Goal: Task Accomplishment & Management: Complete application form

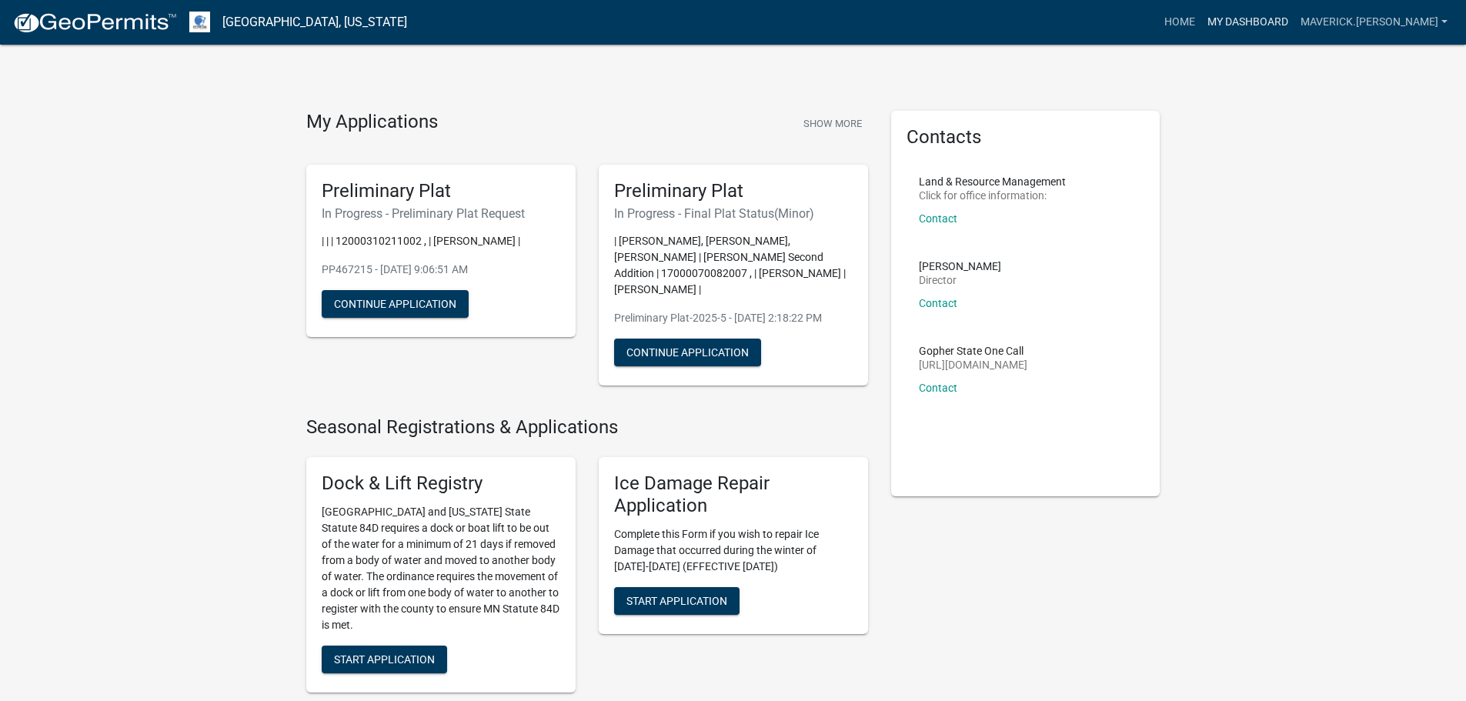
click at [1290, 22] on link "My Dashboard" at bounding box center [1247, 22] width 93 height 29
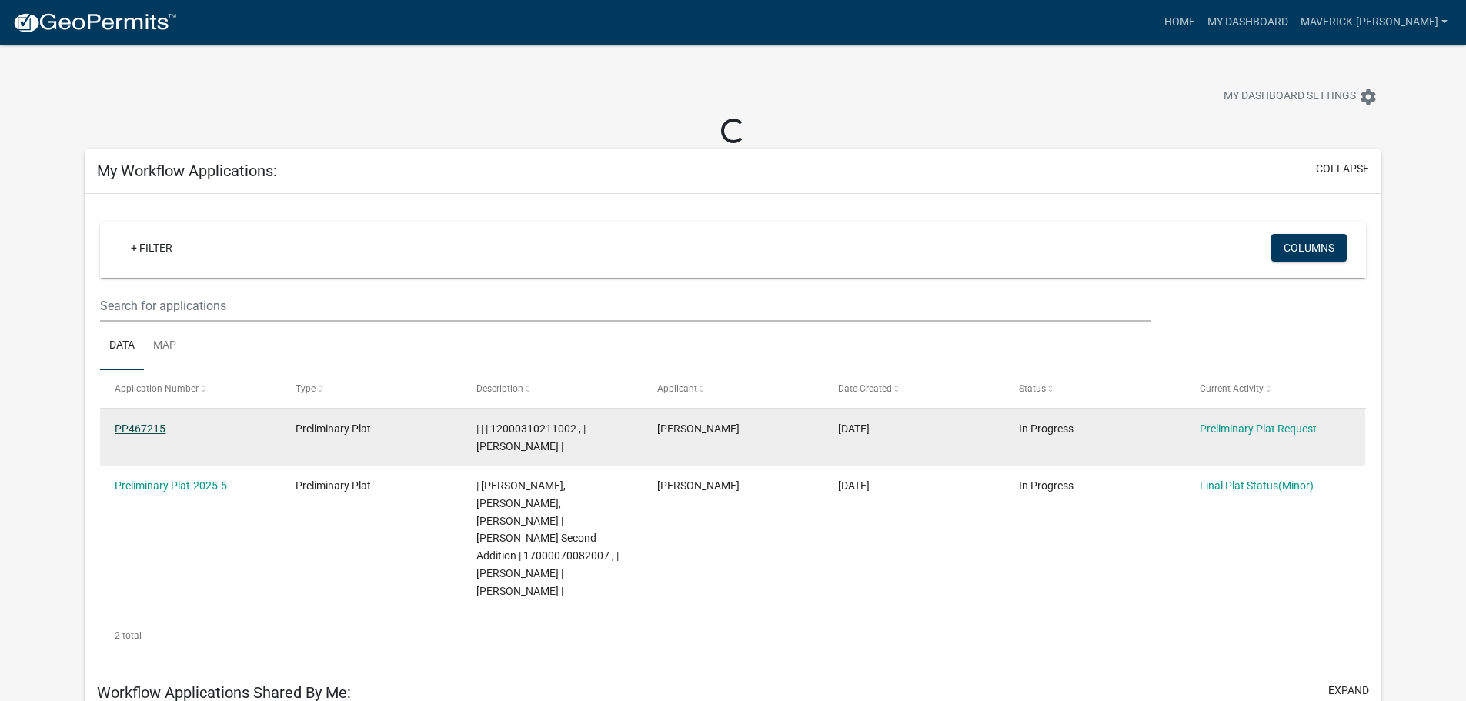
click at [139, 426] on link "PP467215" at bounding box center [140, 429] width 51 height 12
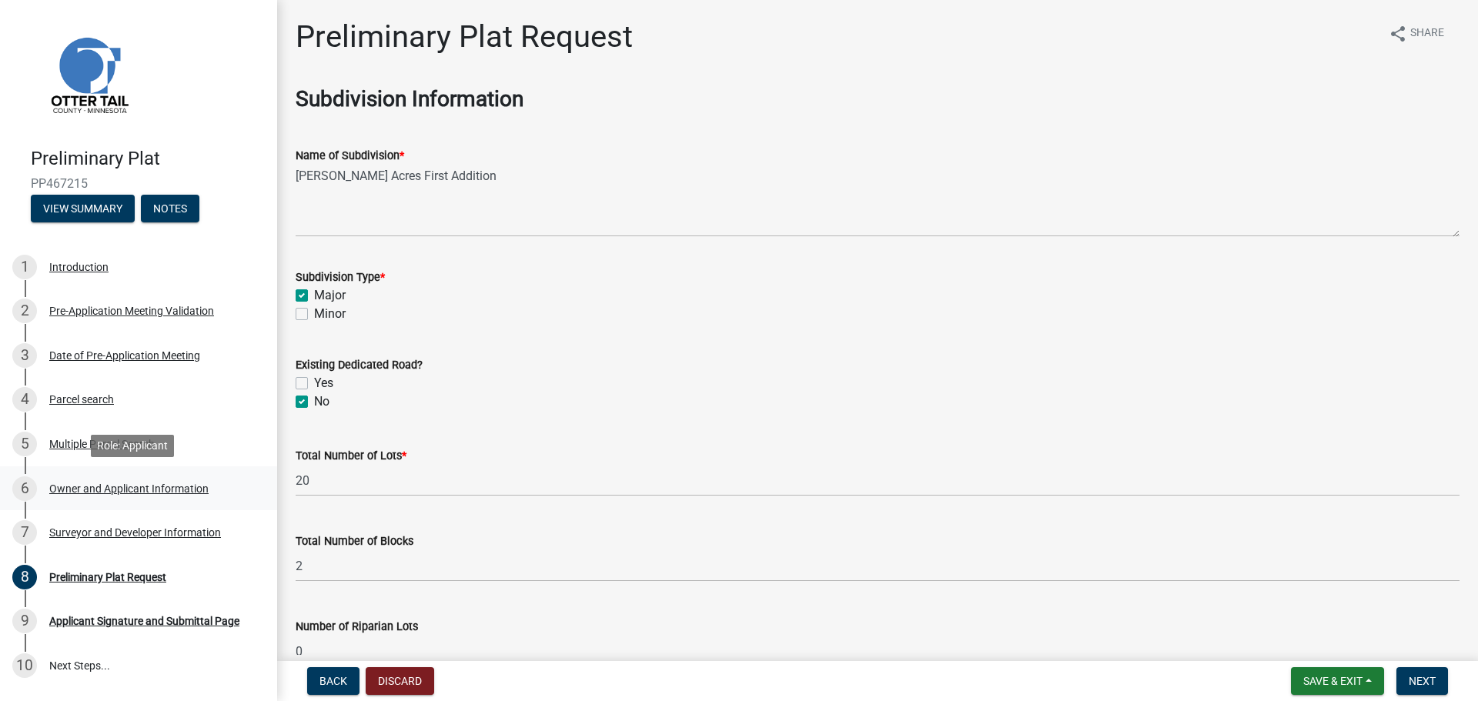
click at [72, 486] on div "Owner and Applicant Information" at bounding box center [128, 488] width 159 height 11
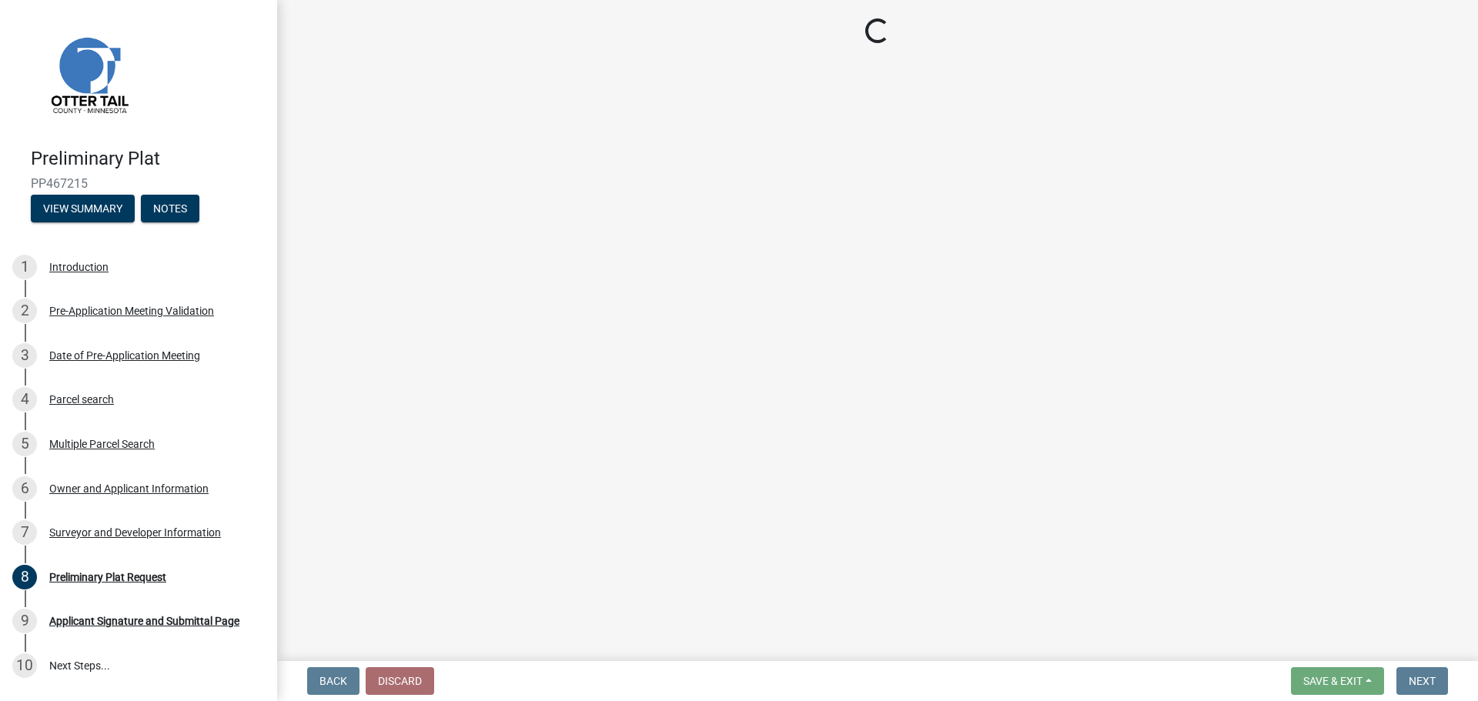
select select "7a383bc9-1ab3-45d1-a8e2-10abd99d8c01"
select select "4290369c-77ad-410e-b576-4d41067aef11"
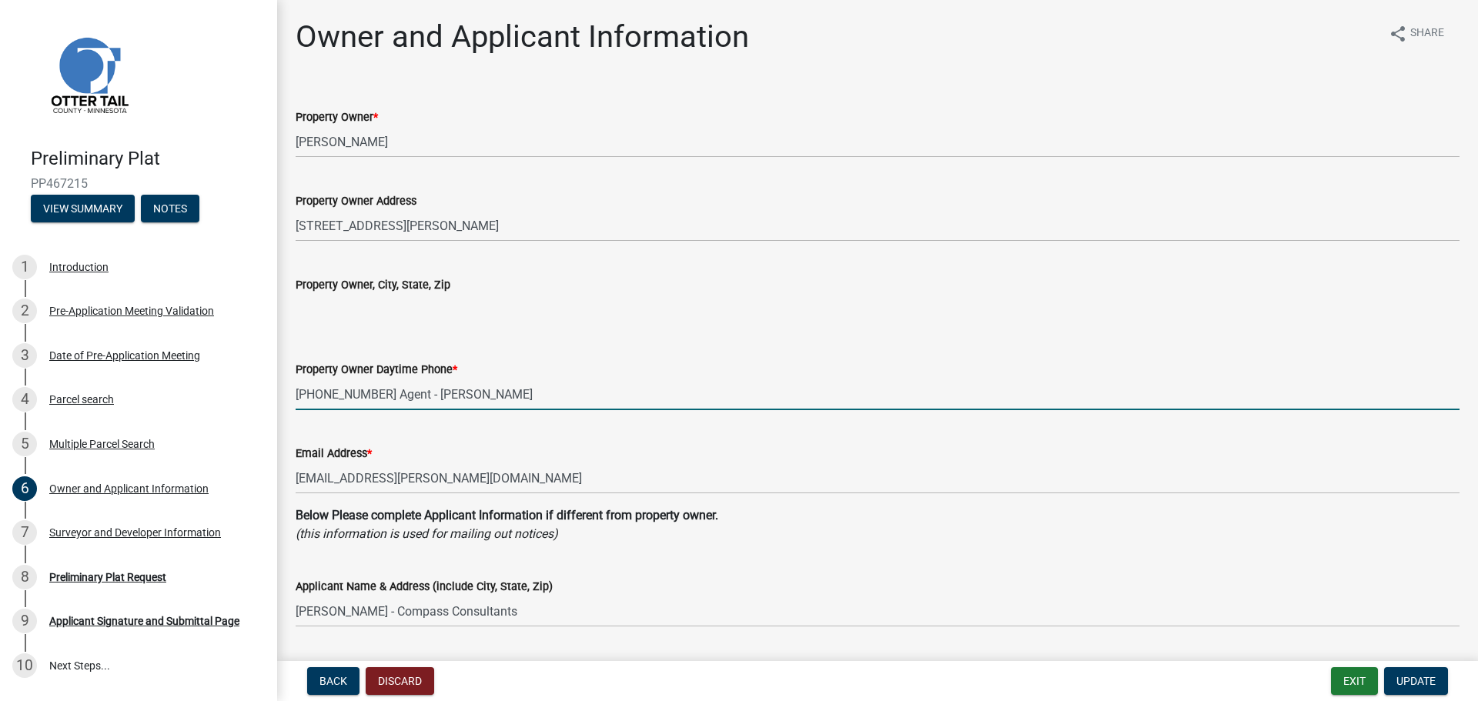
drag, startPoint x: 530, startPoint y: 392, endPoint x: 274, endPoint y: 392, distance: 255.5
click at [274, 392] on div "Preliminary Plat PP467215 View Summary Notes 1 Introduction 2 Pre-Application M…" at bounding box center [739, 350] width 1478 height 701
click at [526, 397] on input "[PHONE_NUMBER] Agent - [PERSON_NAME]" at bounding box center [878, 395] width 1164 height 32
drag, startPoint x: 530, startPoint y: 391, endPoint x: 269, endPoint y: 396, distance: 261.7
click at [269, 396] on div "Preliminary Plat PP467215 View Summary Notes 1 Introduction 2 Pre-Application M…" at bounding box center [739, 350] width 1478 height 701
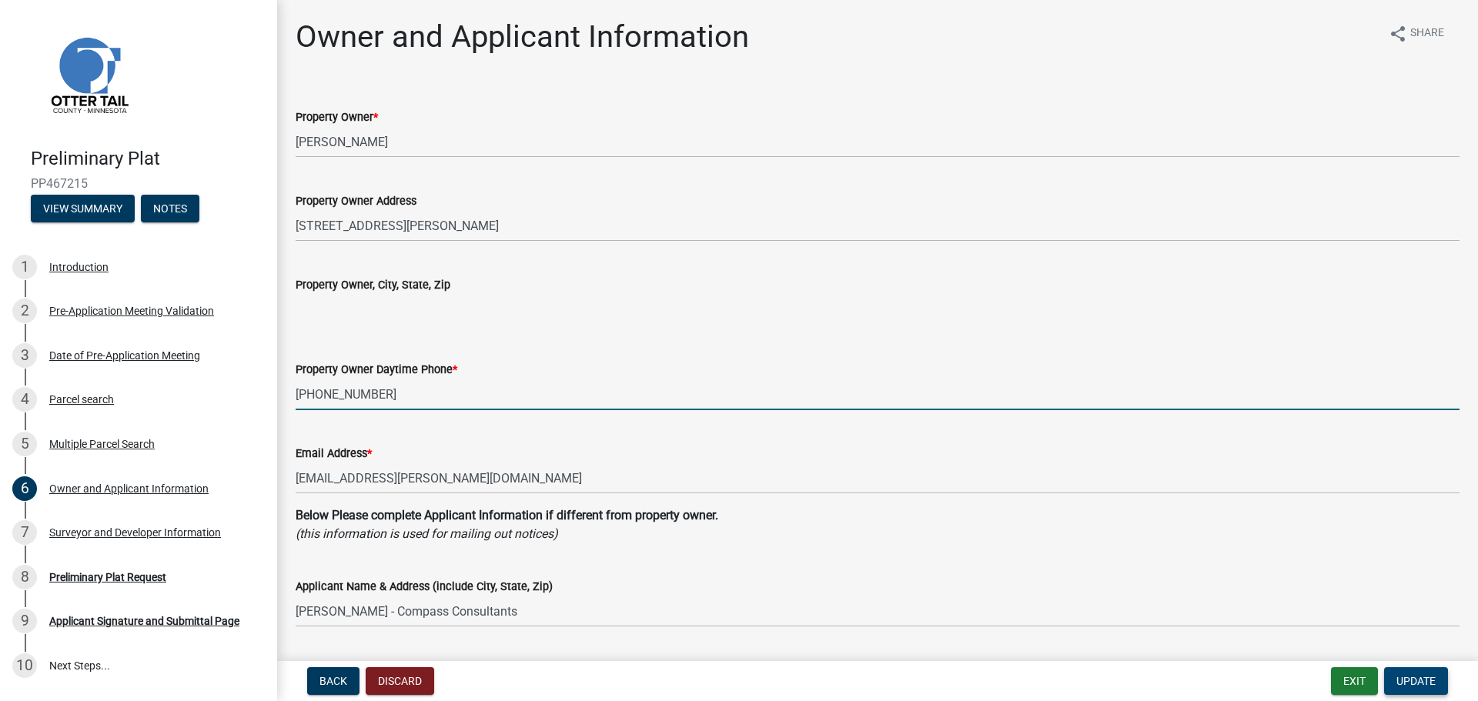
type input "[PHONE_NUMBER]"
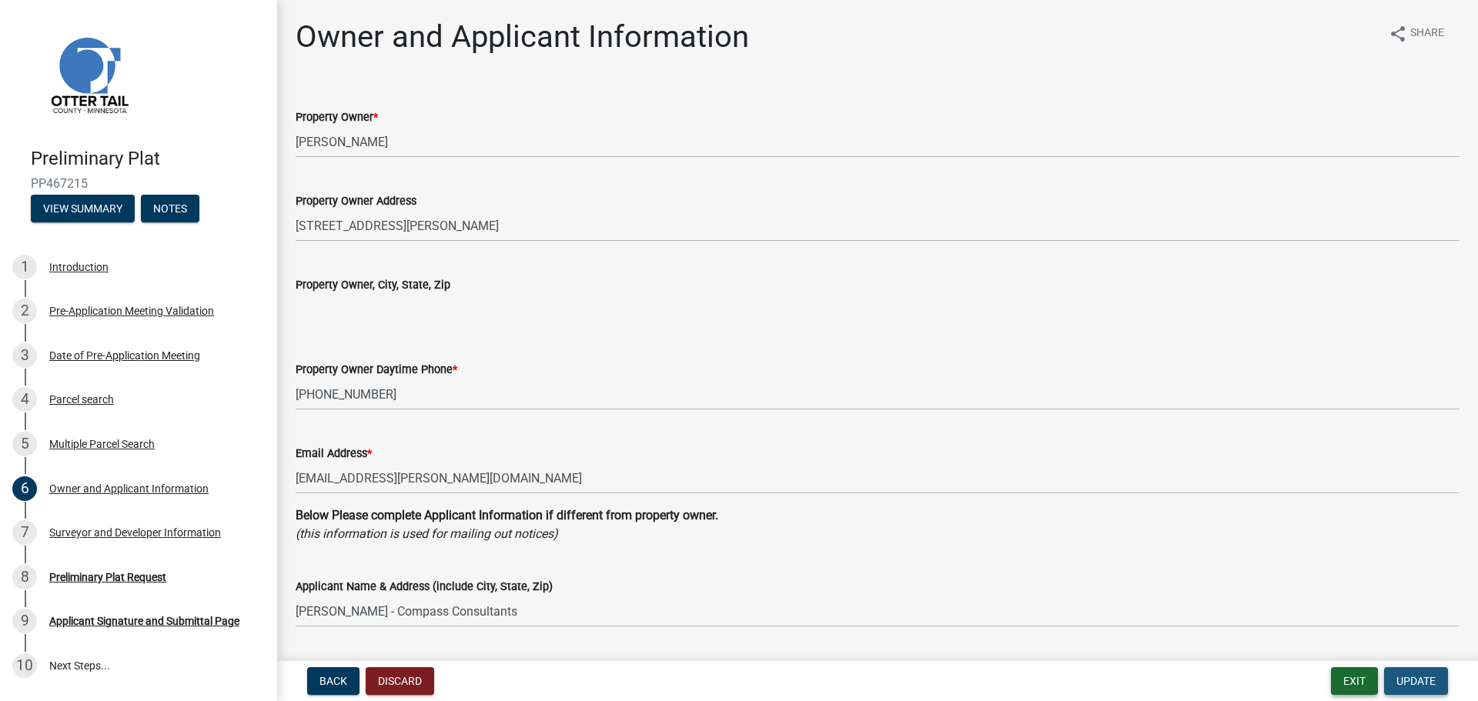
drag, startPoint x: 1396, startPoint y: 679, endPoint x: 1360, endPoint y: 674, distance: 36.5
click at [1396, 678] on span "Update" at bounding box center [1415, 681] width 39 height 12
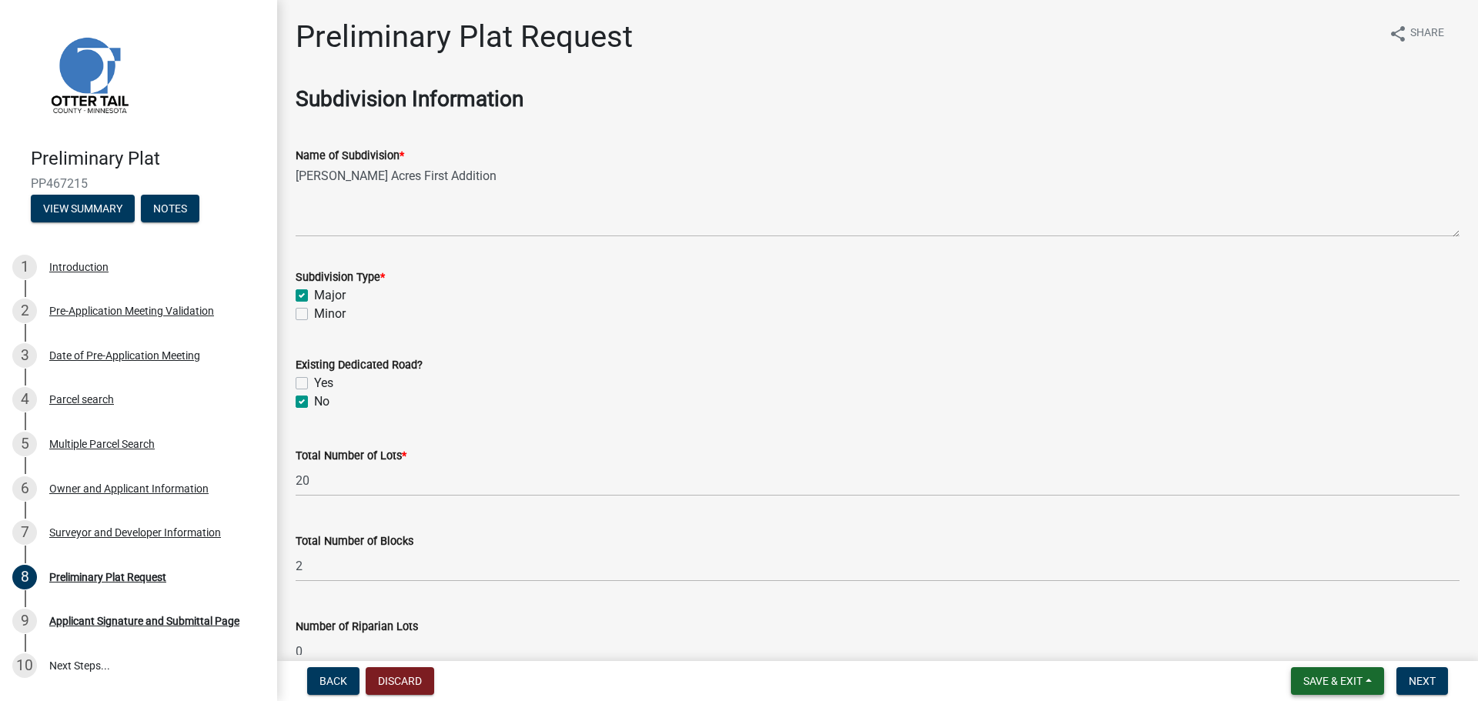
click at [1348, 683] on span "Save & Exit" at bounding box center [1332, 681] width 59 height 12
click at [1314, 637] on button "Save & Exit" at bounding box center [1322, 641] width 123 height 37
